Goal: Book appointment/travel/reservation

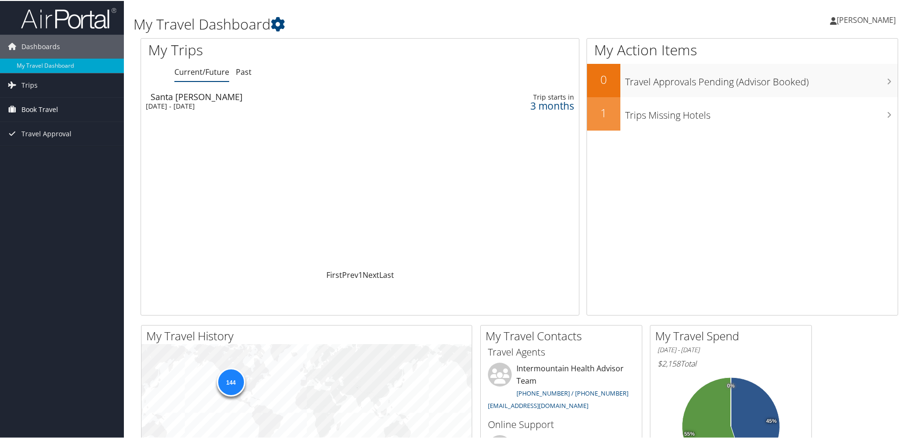
click at [47, 107] on span "Book Travel" at bounding box center [39, 109] width 37 height 24
click at [49, 156] on link "Book/Manage Online Trips" at bounding box center [62, 156] width 124 height 14
